Goal: Transaction & Acquisition: Register for event/course

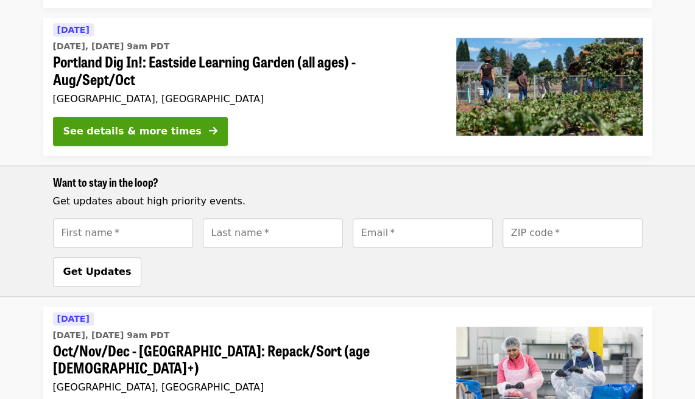
click at [319, 312] on div "[DATE] [DATE], [DATE] 9am PDT Oct/Nov/Dec - [GEOGRAPHIC_DATA]: Repack/Sort (age…" at bounding box center [245, 354] width 384 height 85
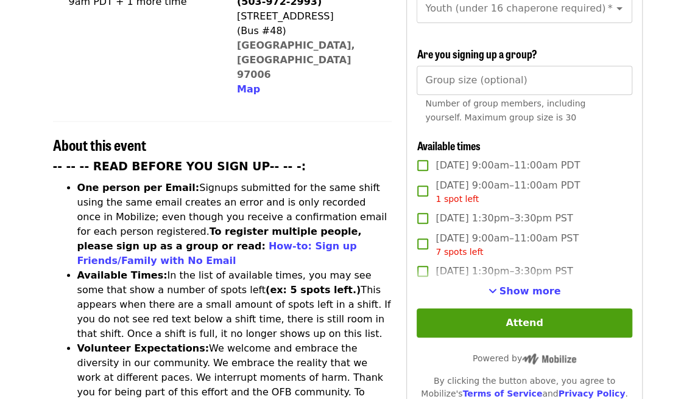
scroll to position [365, 0]
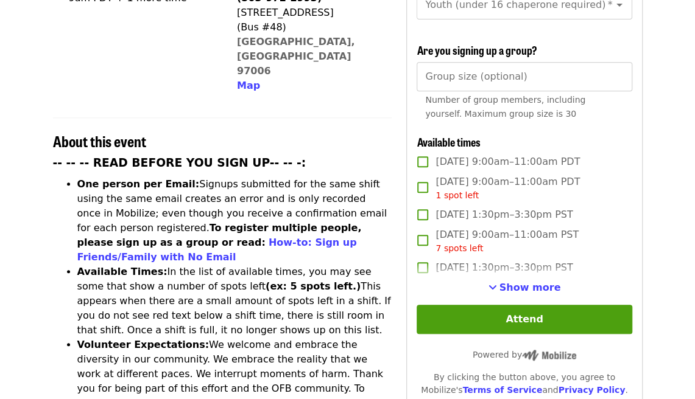
click at [561, 159] on span "[DATE] 9:00am–11:00am PDT" at bounding box center [507, 162] width 144 height 15
click at [541, 178] on span "[DATE] 9:00am–11:00am PDT 1 spot left" at bounding box center [507, 188] width 144 height 27
click at [552, 166] on label "[DATE] 9:00am–11:00am PDT" at bounding box center [516, 162] width 212 height 26
click at [554, 178] on span "[DATE] 9:00am–11:00am PDT 1 spot left" at bounding box center [507, 188] width 144 height 27
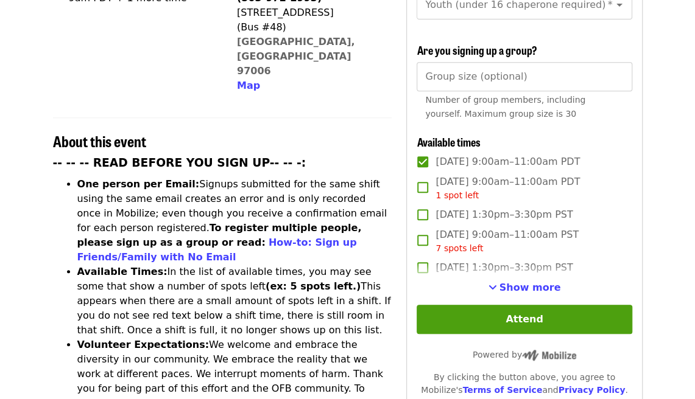
click at [555, 164] on span "[DATE] 9:00am–11:00am PDT" at bounding box center [507, 162] width 144 height 15
click at [506, 282] on span "Show more" at bounding box center [529, 288] width 61 height 12
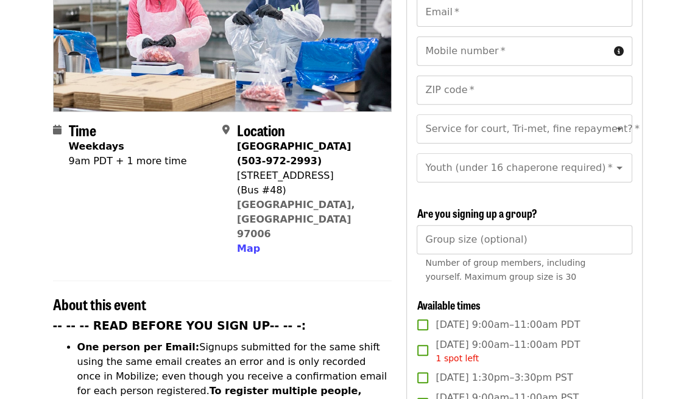
scroll to position [304, 0]
